Goal: Find specific page/section: Find specific page/section

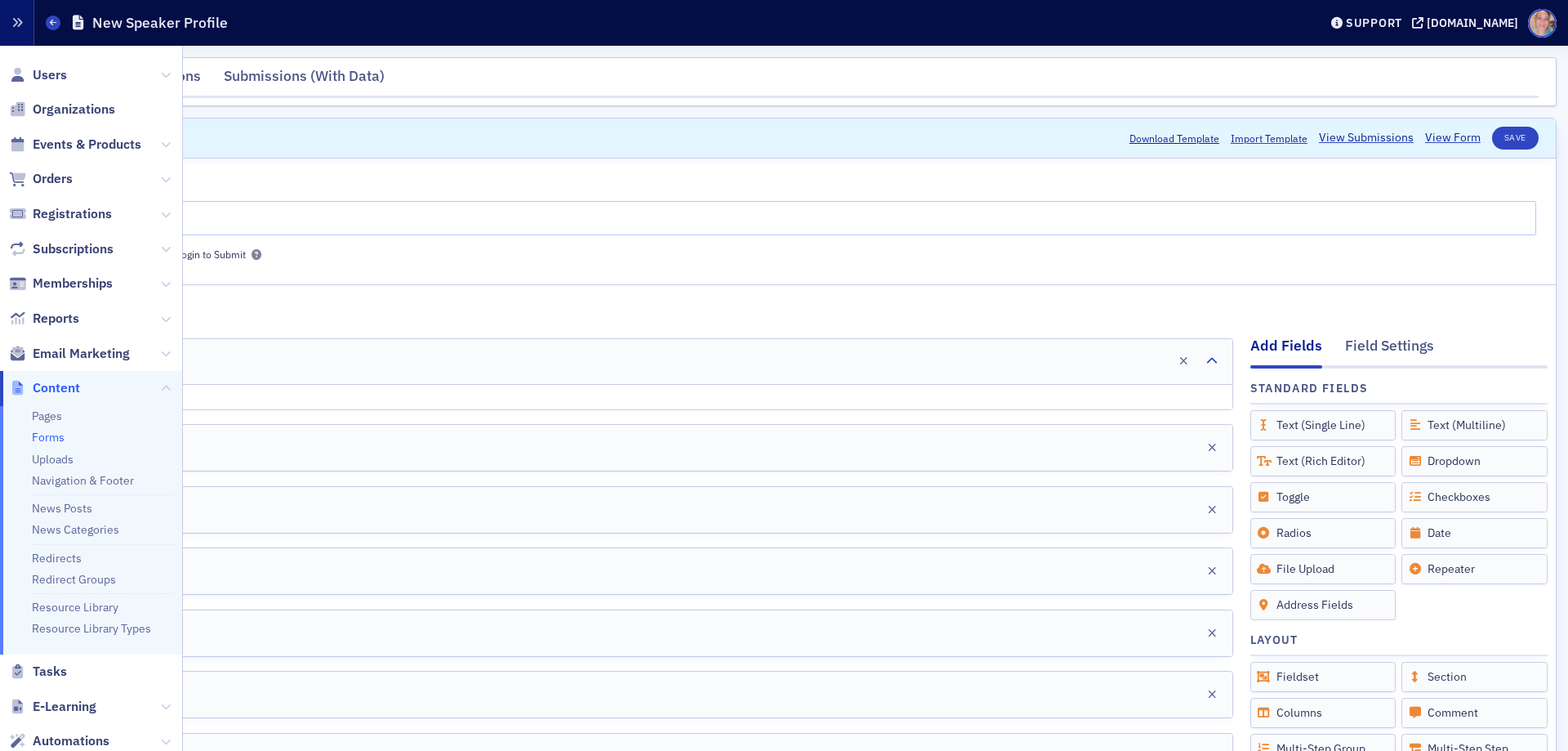
click at [23, 23] on button "button" at bounding box center [17, 22] width 34 height 46
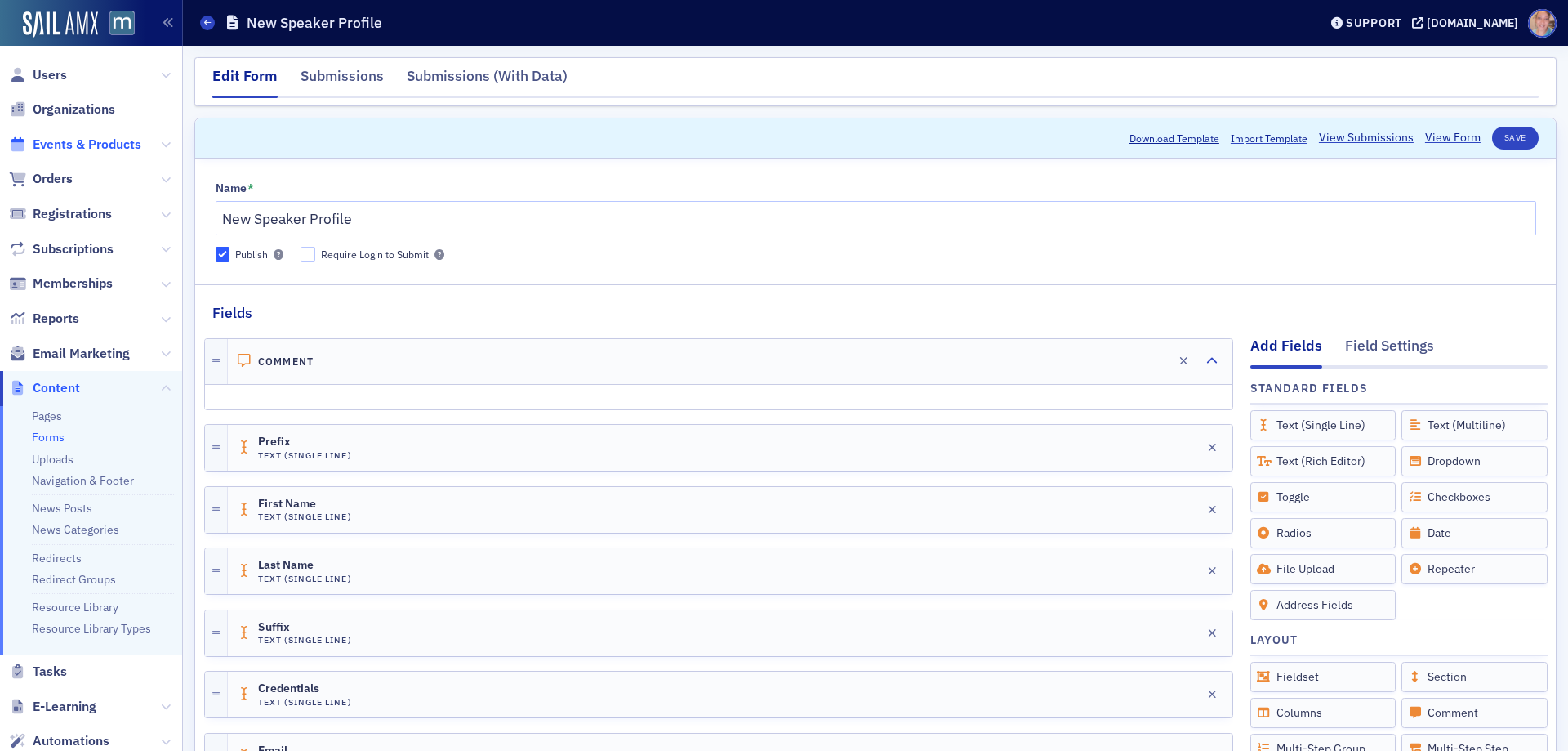
click at [72, 142] on span "Events & Products" at bounding box center [86, 145] width 109 height 18
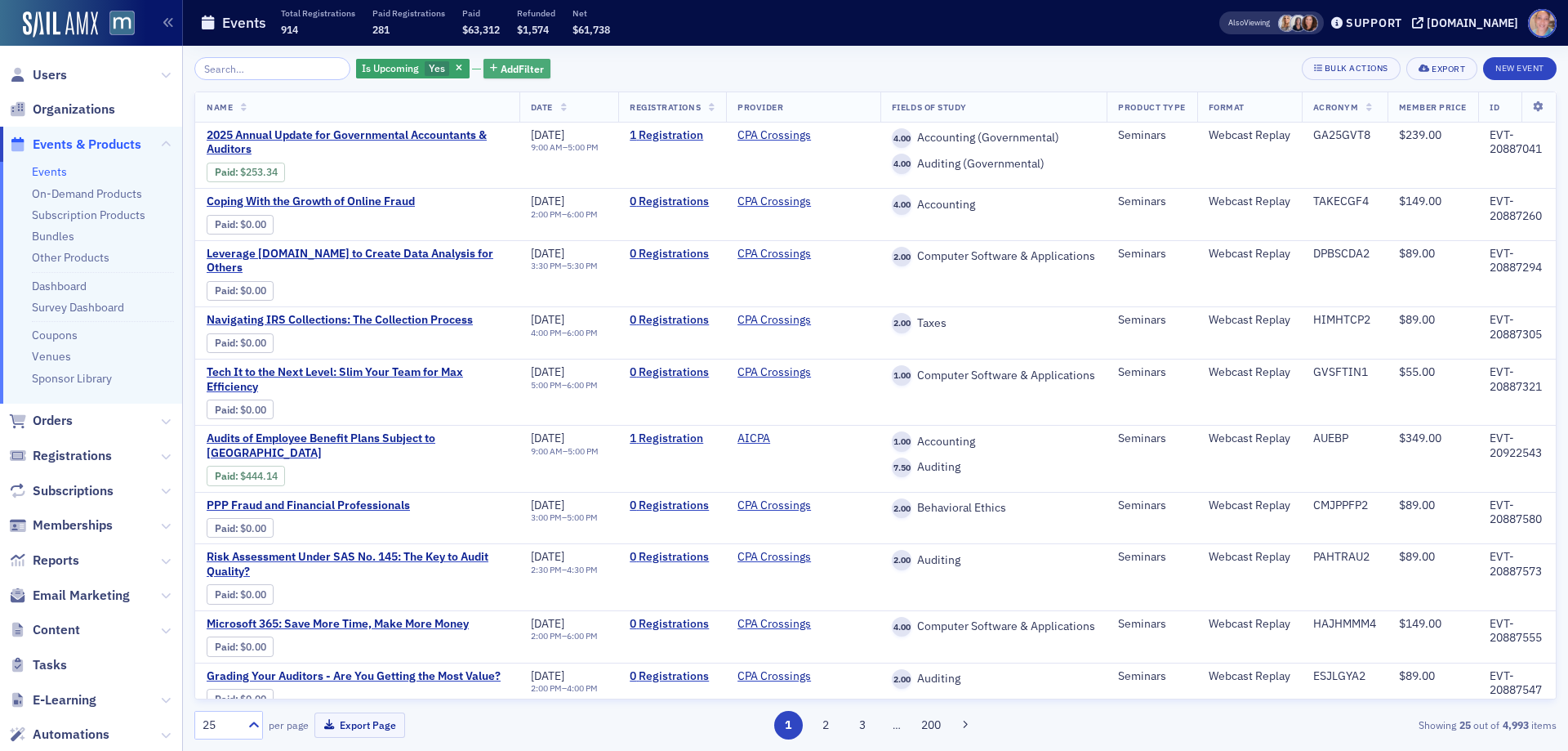
click at [514, 70] on span "Add Filter" at bounding box center [522, 68] width 43 height 15
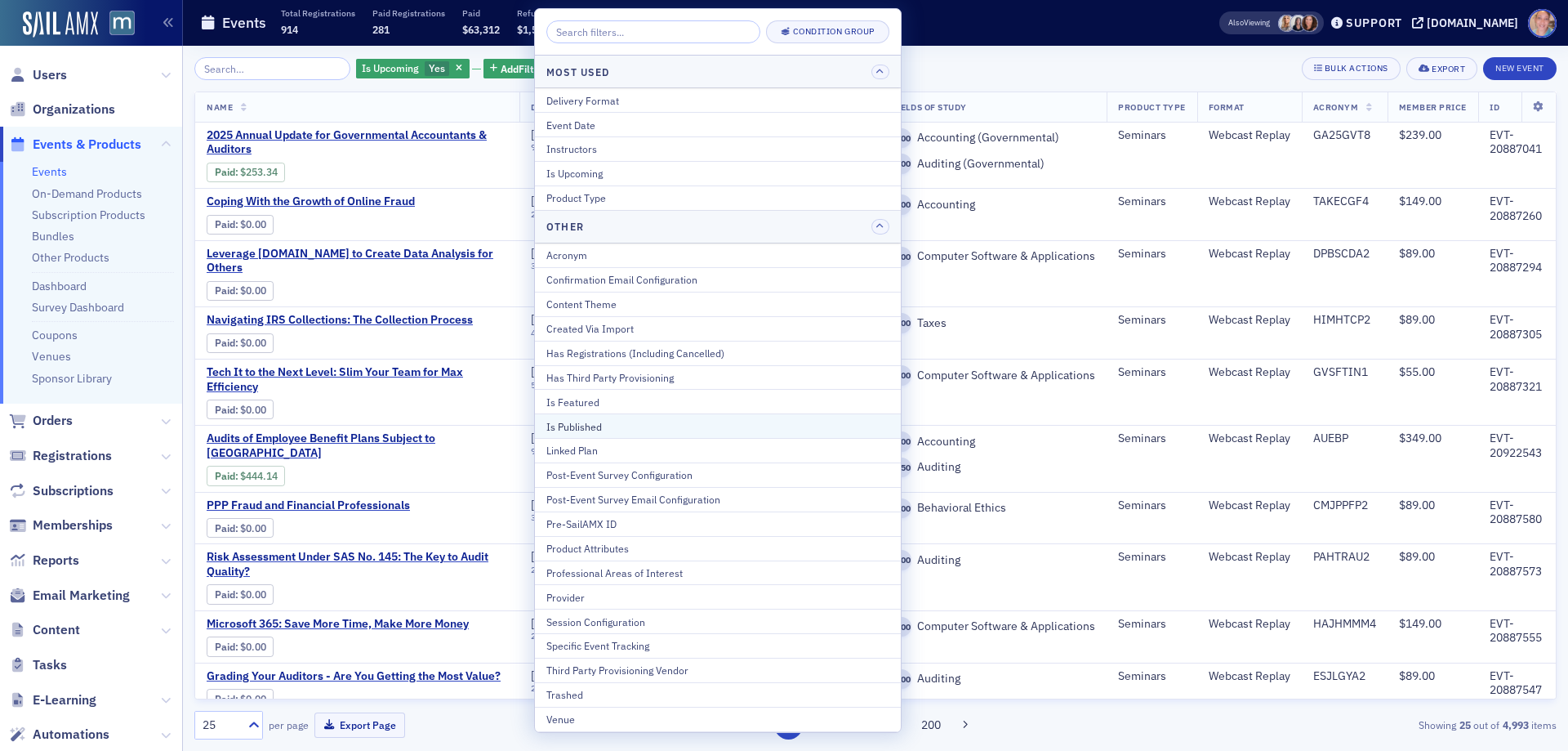
click at [593, 432] on div "Is Published" at bounding box center [718, 425] width 343 height 15
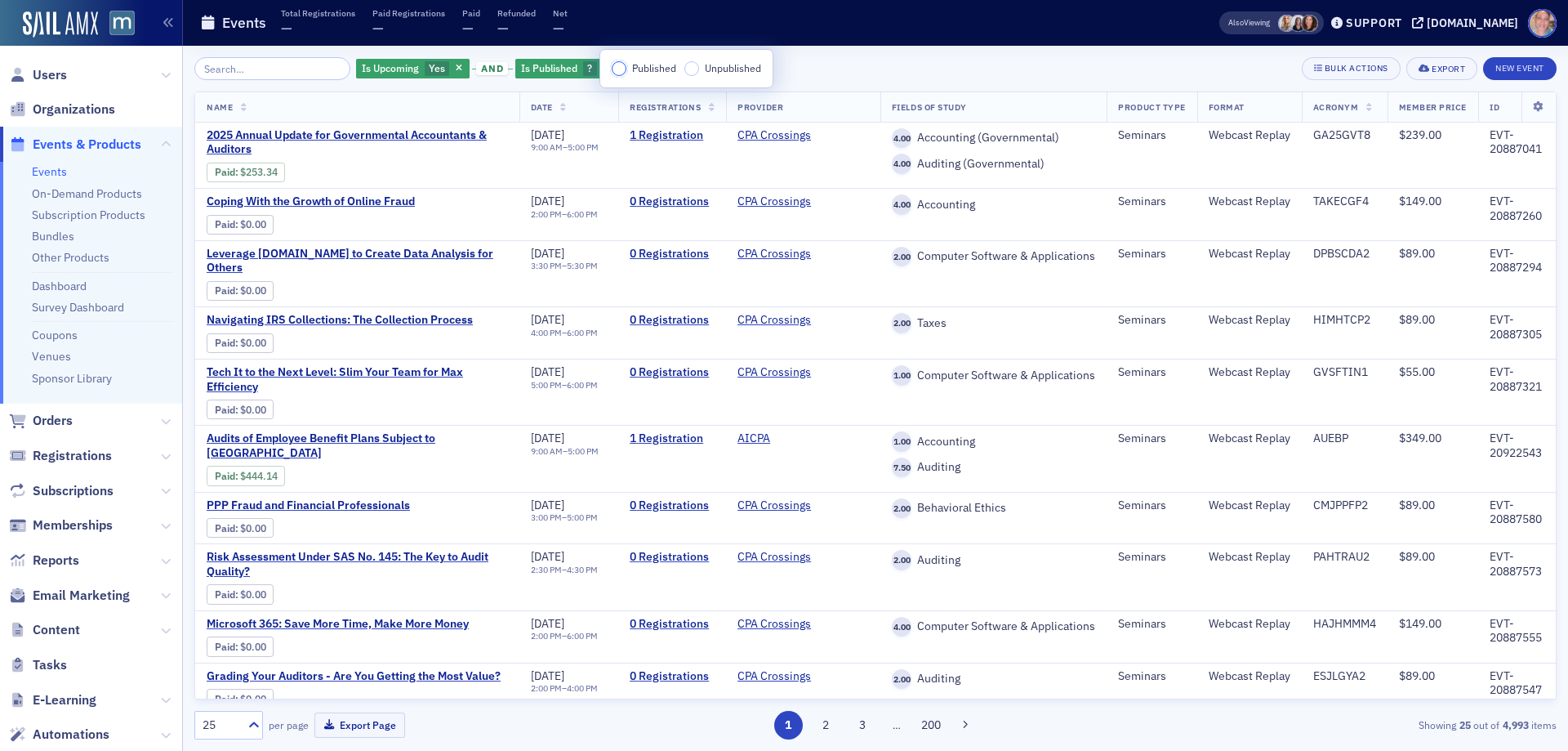
drag, startPoint x: 622, startPoint y: 72, endPoint x: 893, endPoint y: 23, distance: 275.4
click at [622, 69] on input "Published" at bounding box center [619, 68] width 15 height 15
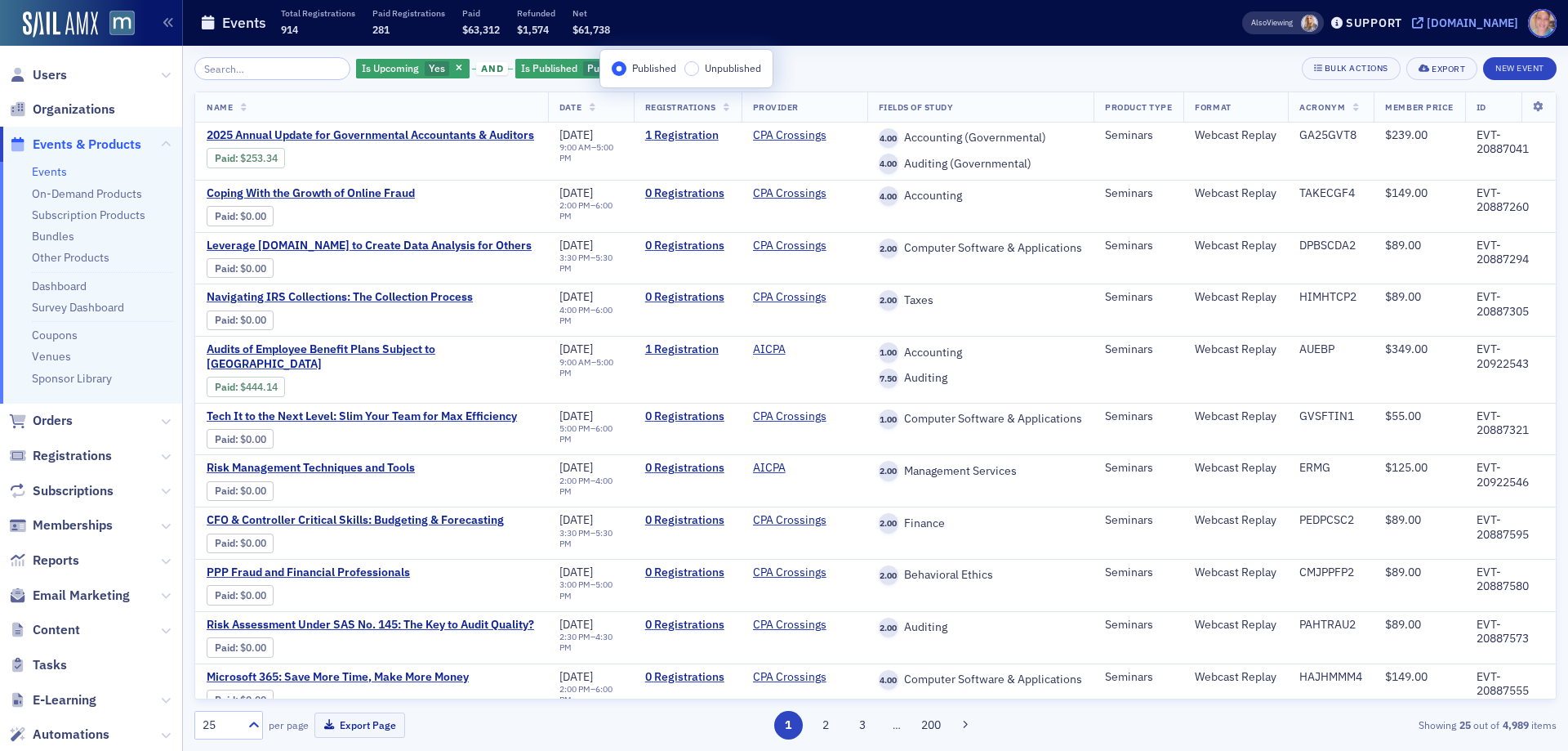
click at [1494, 26] on div "[DOMAIN_NAME]" at bounding box center [1472, 22] width 92 height 15
click at [1464, 25] on div "[DOMAIN_NAME]" at bounding box center [1472, 22] width 92 height 15
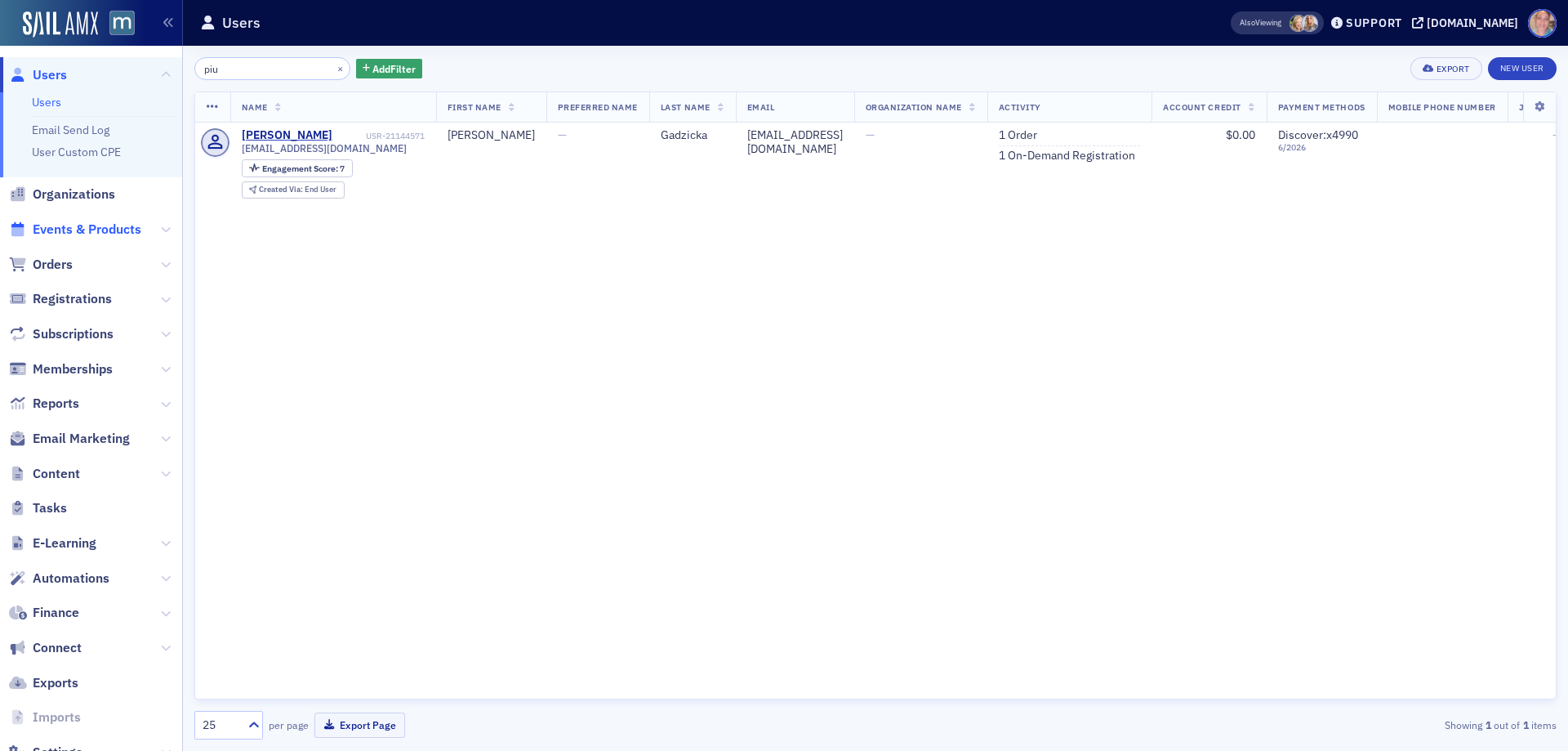
type input "piu"
click at [78, 232] on span "Events & Products" at bounding box center [86, 230] width 109 height 18
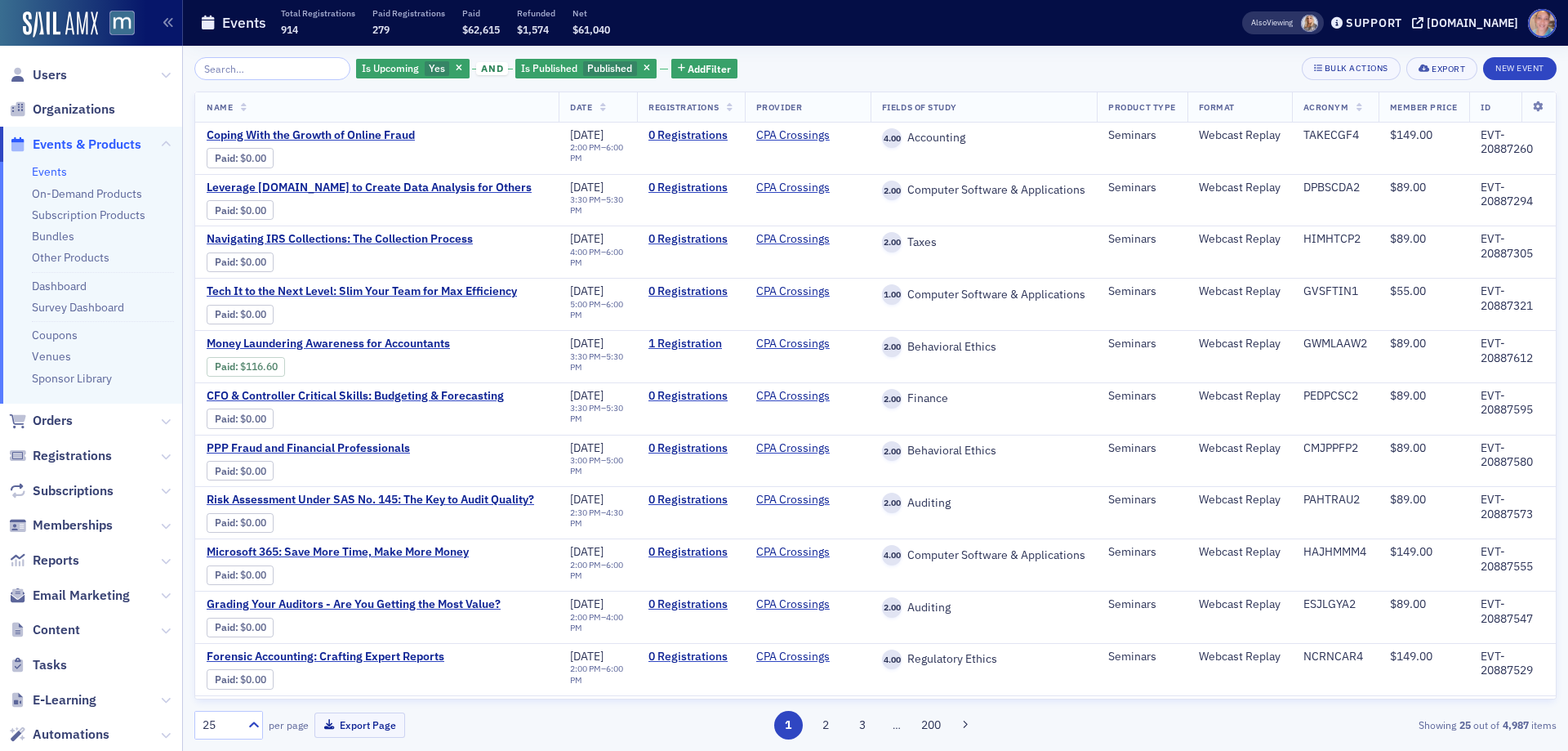
click at [252, 68] on input "search" at bounding box center [273, 67] width 156 height 22
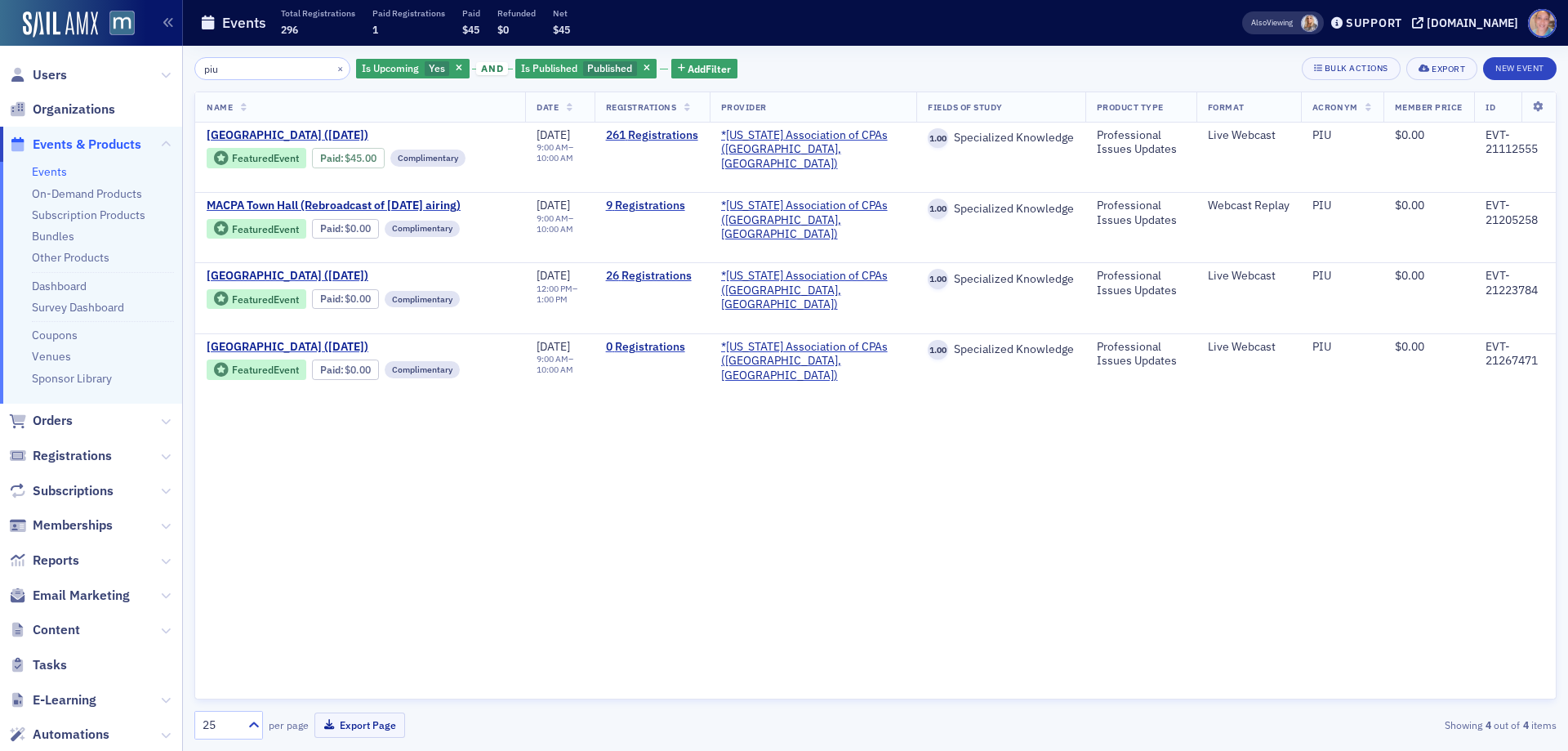
type input "piu"
